Goal: Transaction & Acquisition: Purchase product/service

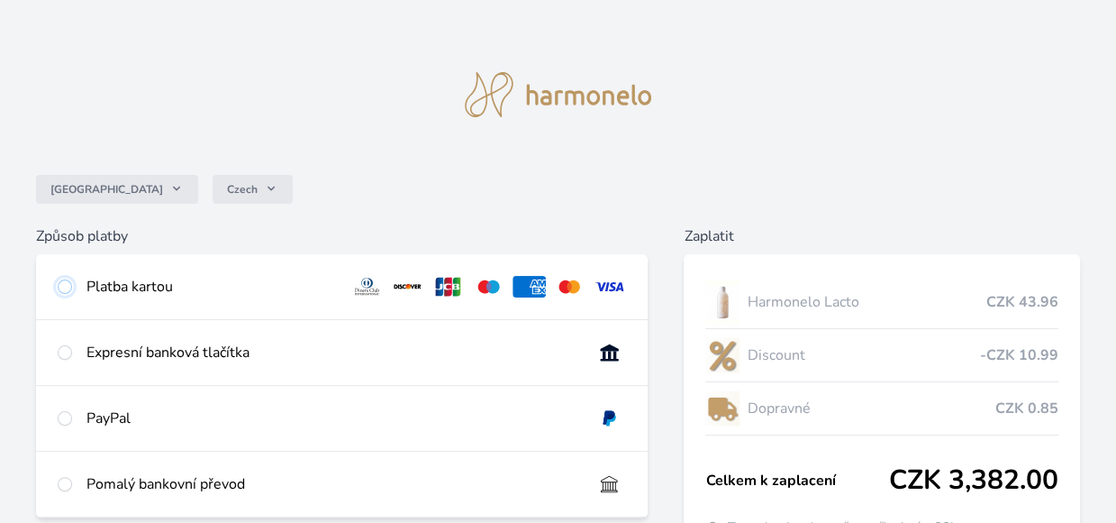
click at [67, 283] on input "radio" at bounding box center [65, 286] width 14 height 14
radio input "true"
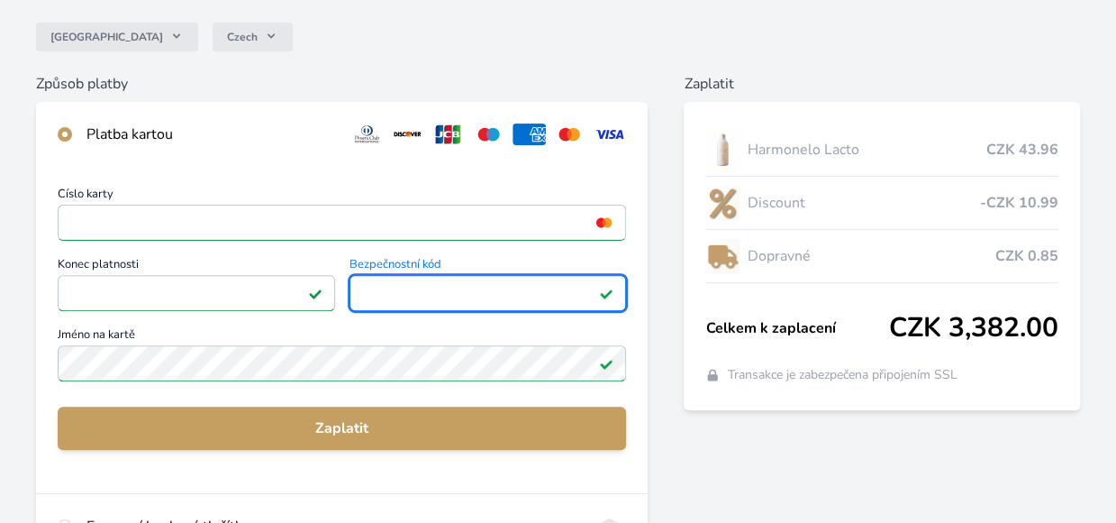
scroll to position [180, 0]
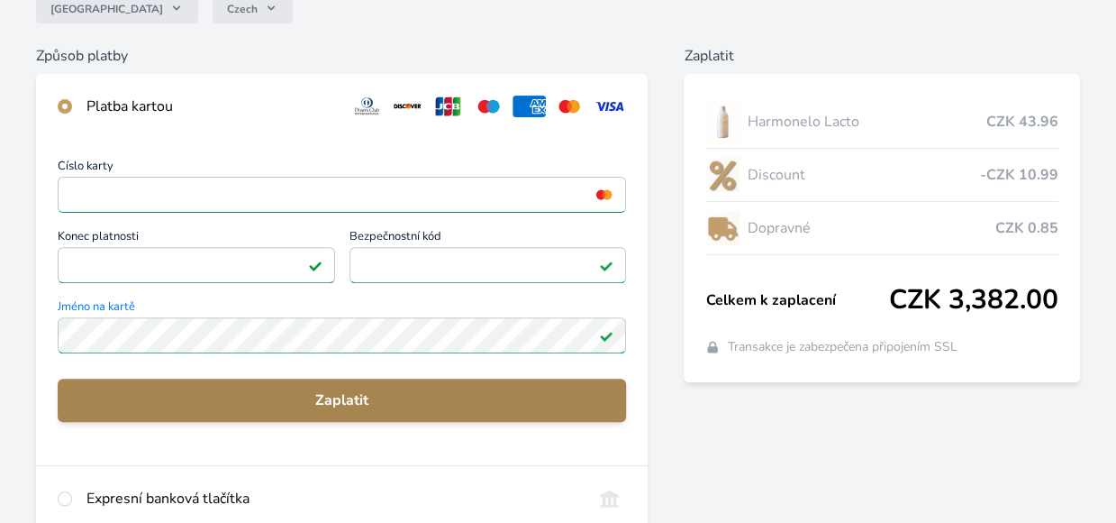
click at [567, 401] on span "Zaplatit" at bounding box center [342, 400] width 540 height 22
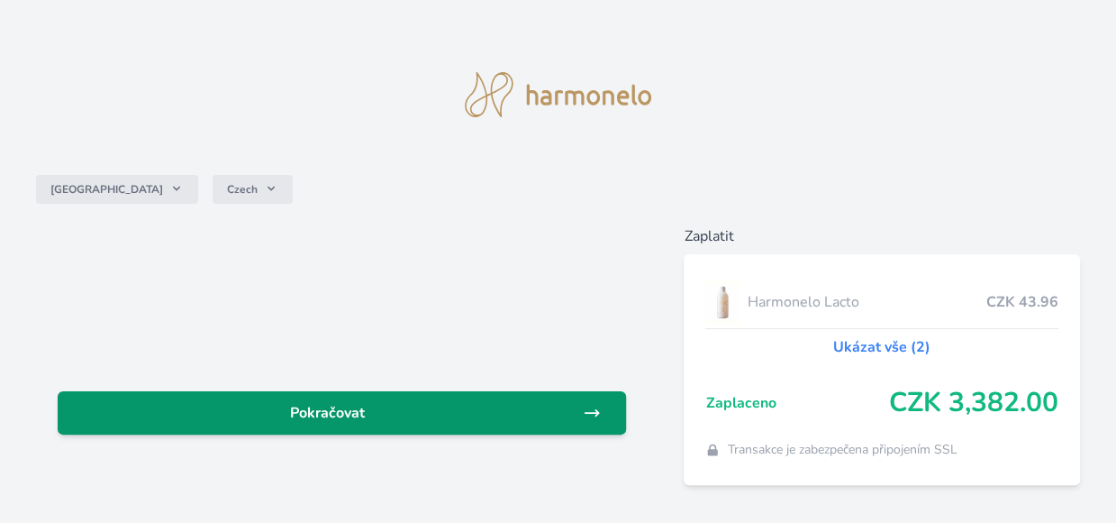
click at [512, 424] on link "Pokračovat" at bounding box center [342, 412] width 568 height 43
